Goal: Information Seeking & Learning: Check status

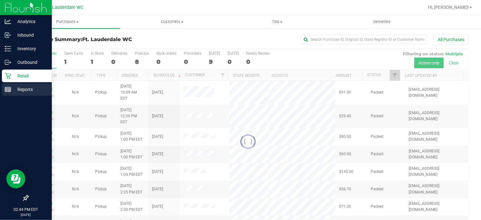
click at [3, 89] on div "Reports" at bounding box center [27, 89] width 50 height 13
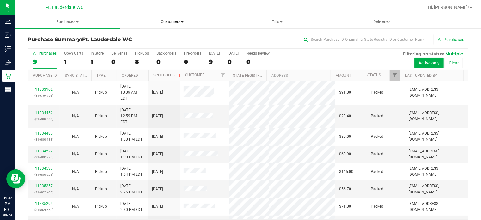
click at [168, 22] on span "Customers" at bounding box center [172, 22] width 104 height 6
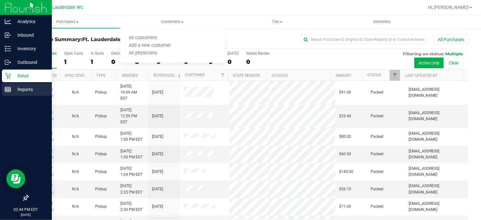
click at [6, 85] on div "Reports" at bounding box center [27, 89] width 50 height 13
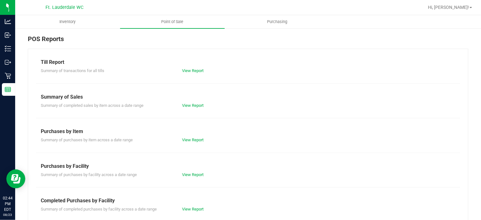
click at [173, 21] on span "Point of Sale" at bounding box center [172, 22] width 39 height 6
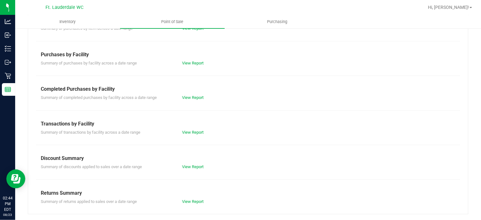
click at [188, 106] on div "Till Report Summary of transactions for all tills View Report Summary of Sales …" at bounding box center [248, 75] width 440 height 277
click at [187, 103] on div "Till Report Summary of transactions for all tills View Report Summary of Sales …" at bounding box center [248, 75] width 440 height 277
click at [186, 99] on link "View Report" at bounding box center [192, 97] width 21 height 5
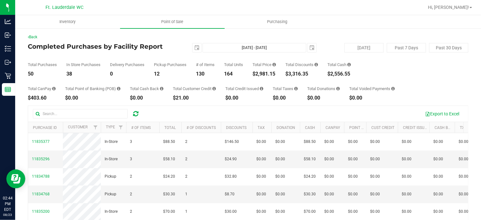
drag, startPoint x: 256, startPoint y: 75, endPoint x: 281, endPoint y: 69, distance: 25.6
click at [281, 69] on div "Total Purchases 50 In Store Purchases 38 Delivery Purchases 0 Pickup Purchases …" at bounding box center [248, 64] width 440 height 24
copy div "2,981.15"
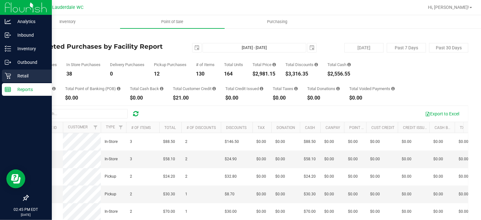
click at [9, 74] on icon at bounding box center [8, 76] width 6 height 6
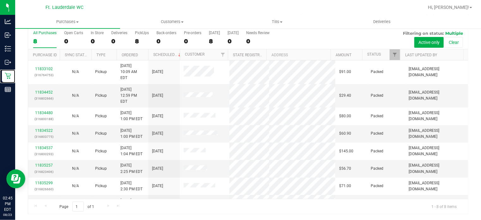
scroll to position [1, 0]
